Goal: Task Accomplishment & Management: Complete application form

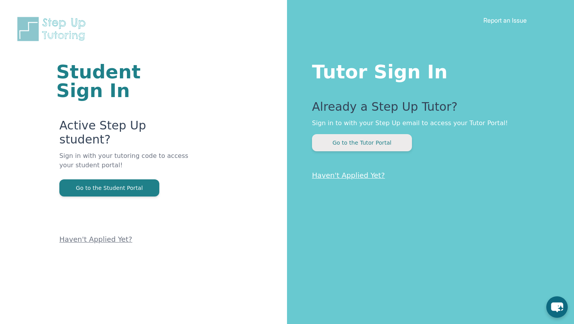
click at [358, 144] on button "Go to the Tutor Portal" at bounding box center [362, 142] width 100 height 17
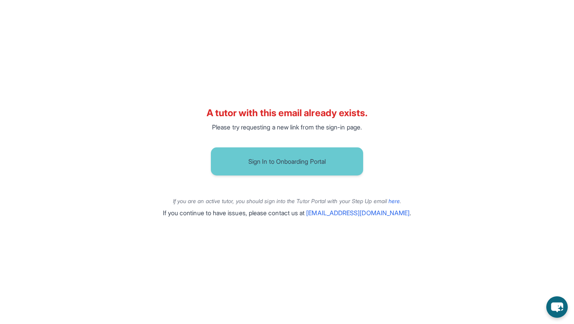
click at [316, 177] on link "Sign In to Onboarding Portal" at bounding box center [287, 161] width 165 height 34
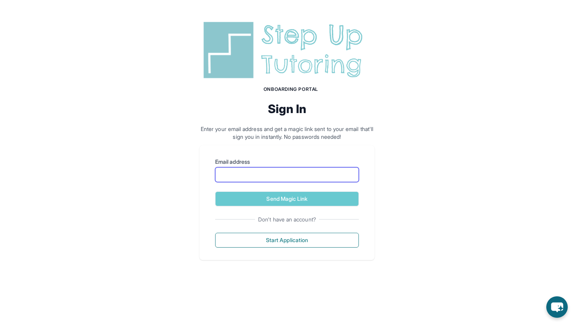
click at [316, 173] on input "Email address" at bounding box center [287, 174] width 144 height 15
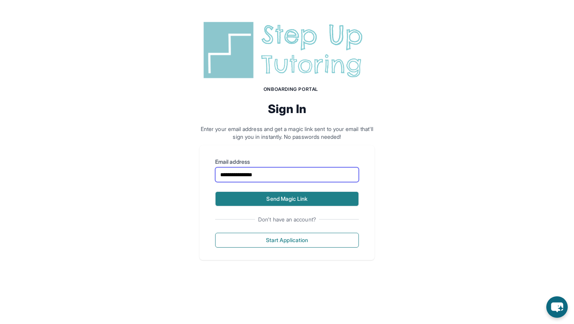
type input "**********"
click at [262, 204] on button "Send Magic Link" at bounding box center [287, 199] width 144 height 15
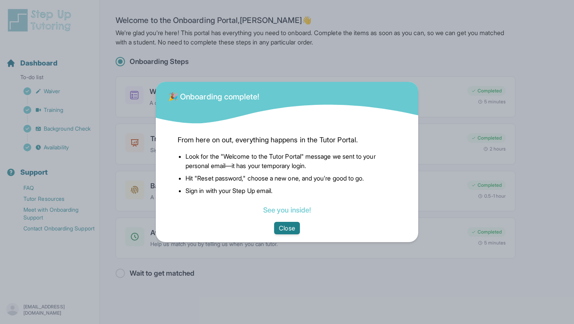
click at [287, 230] on button "Close" at bounding box center [286, 228] width 25 height 12
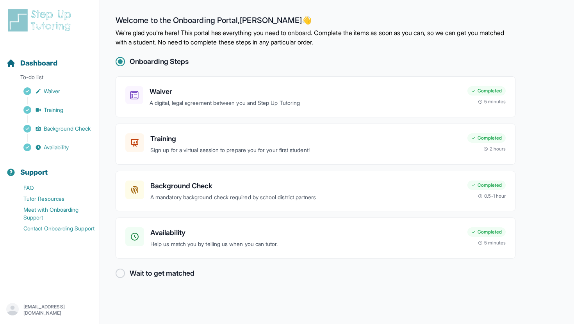
click at [35, 308] on p "jinyhuan@usc.edu" at bounding box center [58, 310] width 70 height 12
click at [16, 310] on icon "button" at bounding box center [12, 309] width 12 height 12
click at [6, 308] on div "jinyhuan@usc.edu" at bounding box center [50, 310] width 100 height 27
click at [44, 60] on span "Dashboard" at bounding box center [38, 63] width 37 height 11
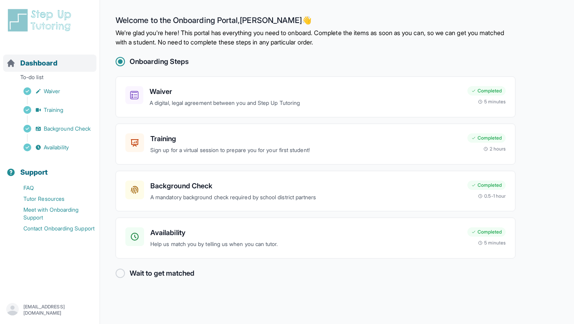
click at [44, 60] on span "Dashboard" at bounding box center [38, 63] width 37 height 11
